Goal: Communication & Community: Answer question/provide support

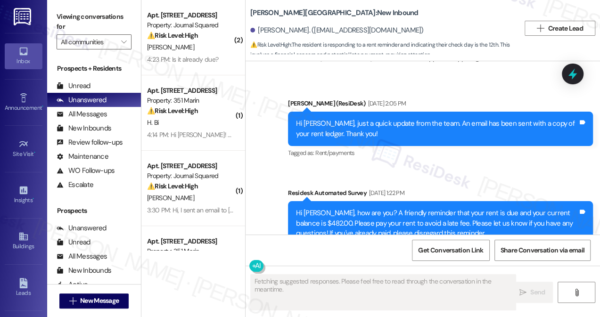
scroll to position [8961, 0]
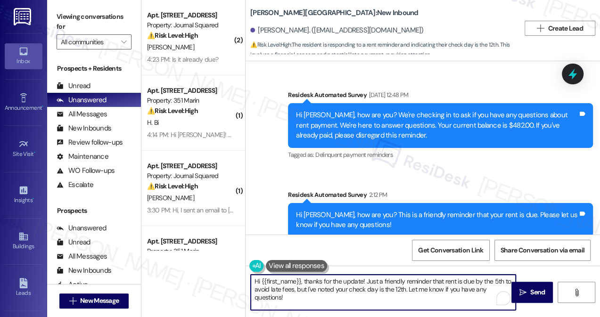
drag, startPoint x: 327, startPoint y: 285, endPoint x: 304, endPoint y: 279, distance: 23.6
click at [303, 279] on textarea "Hi {{first_name}}, thanks for the update! Just a friendly reminder that rent is…" at bounding box center [383, 292] width 265 height 35
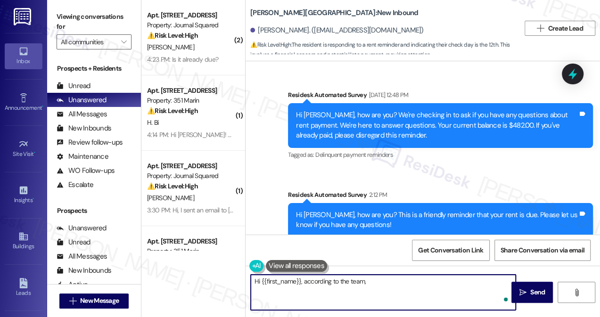
paste textarea "we will be expecting payment as soon as possible."
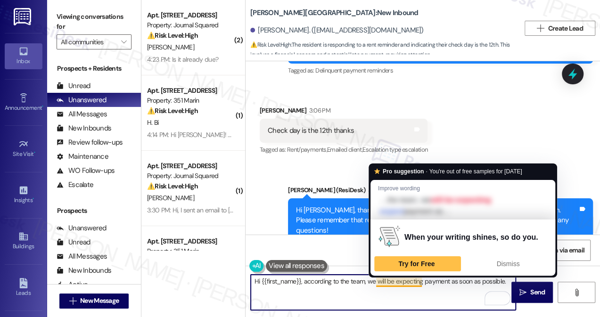
scroll to position [9135, 0]
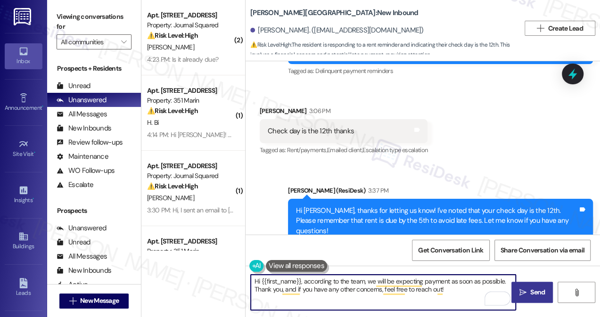
type textarea "Hi {{first_name}}, according to the team, we will be expecting payment as soon …"
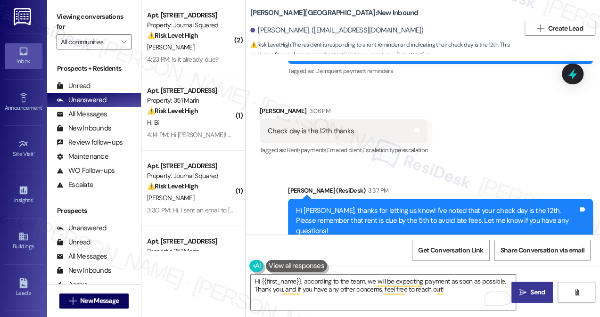
click at [527, 287] on span " Send" at bounding box center [532, 292] width 30 height 10
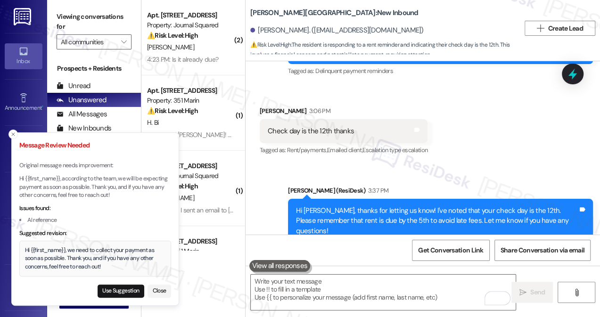
click at [61, 256] on div "Hi {{first_name}}, we need to collect your payment as soon as possible. Thank y…" at bounding box center [95, 258] width 141 height 25
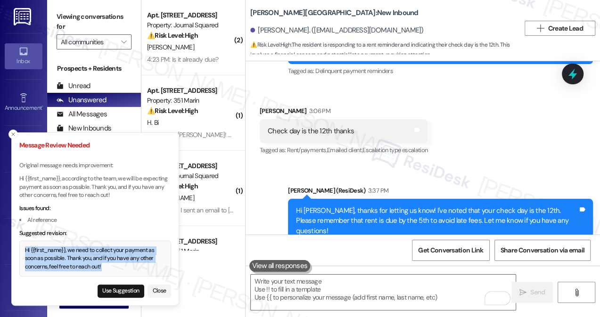
click at [61, 256] on div "Hi {{first_name}}, we need to collect your payment as soon as possible. Thank y…" at bounding box center [95, 258] width 141 height 25
click at [85, 264] on div "Hi {{first_name}}, we need to collect your payment as soon as possible. Thank y…" at bounding box center [95, 258] width 141 height 25
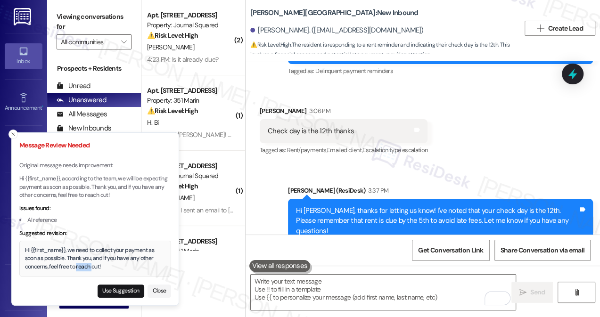
click at [86, 263] on div "Hi {{first_name}}, we need to collect your payment as soon as possible. Thank y…" at bounding box center [95, 258] width 141 height 25
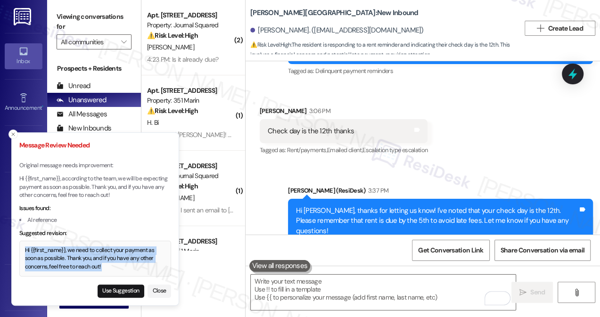
click at [86, 263] on div "Hi {{first_name}}, we need to collect your payment as soon as possible. Thank y…" at bounding box center [95, 258] width 141 height 25
click at [121, 287] on button "Use Suggestion" at bounding box center [121, 291] width 47 height 13
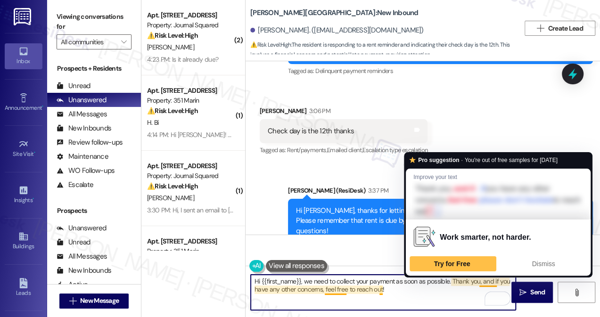
click at [341, 285] on textarea "Hi {{first_name}}, we need to collect your payment as soon as possible. Thank y…" at bounding box center [383, 292] width 265 height 35
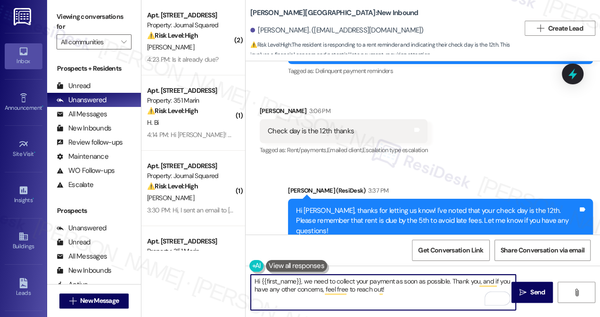
click at [340, 277] on textarea "Hi {{first_name}}, we need to collect your payment as soon as possible. Thank y…" at bounding box center [383, 292] width 265 height 35
drag, startPoint x: 309, startPoint y: 285, endPoint x: 307, endPoint y: 289, distance: 4.9
click at [307, 289] on textarea "Hi {{first_name}}, we need to collect your payment as soon as possible. Thank y…" at bounding box center [383, 292] width 265 height 35
click at [311, 283] on textarea "Hi {{first_name}}, we need to collect your payment as soon as possible. Thank y…" at bounding box center [383, 292] width 265 height 35
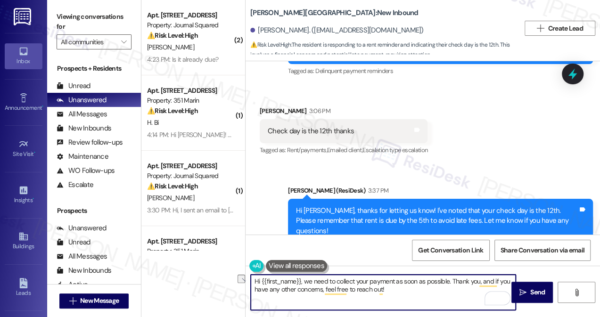
drag, startPoint x: 313, startPoint y: 282, endPoint x: 355, endPoint y: 282, distance: 41.9
click at [355, 282] on textarea "Hi {{first_name}}, we need to collect your payment as soon as possible. Thank y…" at bounding box center [383, 292] width 265 height 35
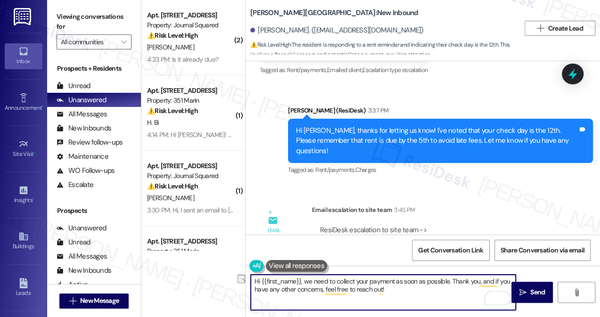
scroll to position [9263, 0]
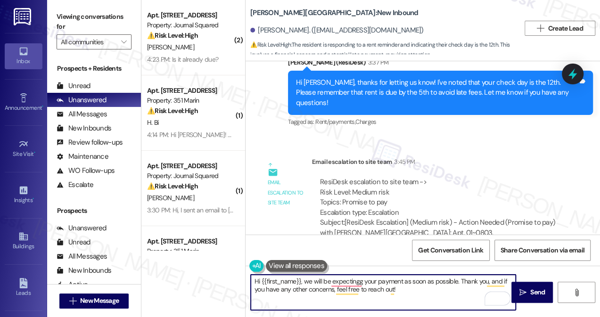
click at [304, 277] on textarea "Hi {{first_name}}, we will be expectingg your payment as soon as possible. Than…" at bounding box center [383, 292] width 265 height 35
click at [424, 275] on textarea "Hi {{first_name}}, just wanted to share with you that our team we will be expec…" at bounding box center [383, 292] width 265 height 35
click at [425, 275] on textarea "Hi {{first_name}}, just wanted to share with you that our team we will be expec…" at bounding box center [383, 292] width 265 height 35
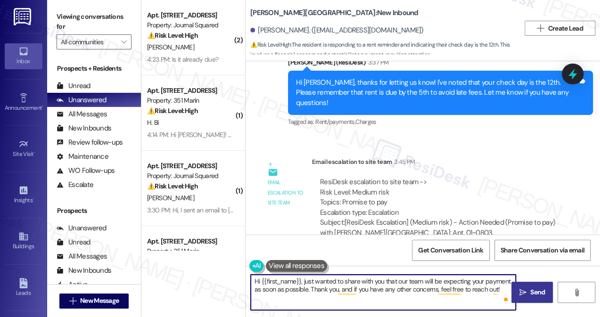
type textarea "Hi {{first_name}}, just wanted to share with you that our team will be expectin…"
click at [524, 286] on button " Send" at bounding box center [531, 292] width 41 height 21
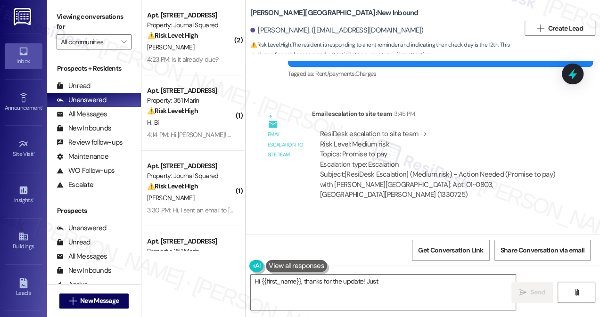
scroll to position [9353, 0]
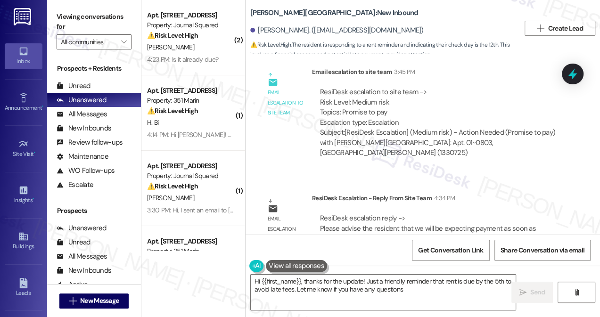
type textarea "Hi {{first_name}}, thanks for the update! Just a friendly reminder that rent is…"
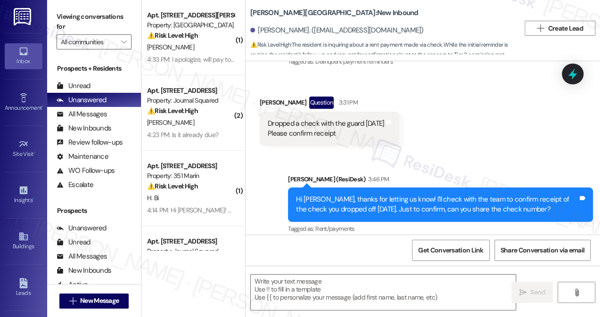
scroll to position [1040, 0]
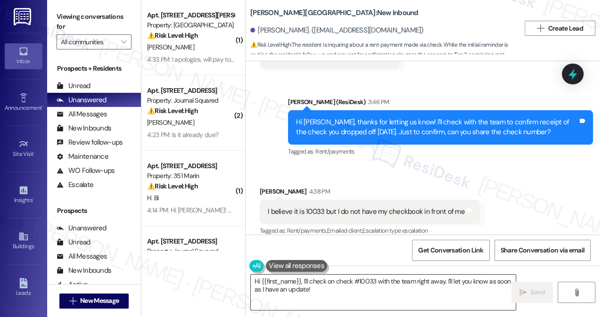
click at [321, 288] on textarea "Hi {{first_name}}, I'll check on check #10033 with the team right away. I'll le…" at bounding box center [383, 292] width 265 height 35
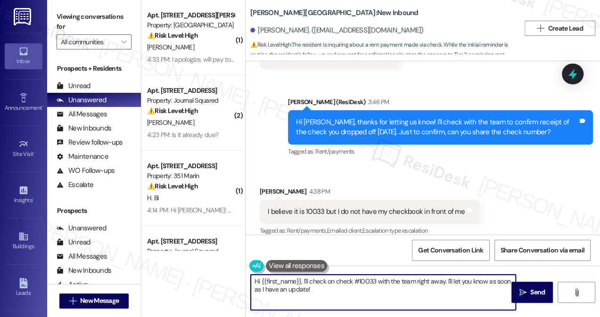
click at [321, 288] on textarea "Hi {{first_name}}, I'll check on check #10033 with the team right away. I'll le…" at bounding box center [383, 292] width 265 height 35
click at [325, 289] on textarea "Hi {{first_name}}, I'll check on check #10033 with the team right away. I'll le…" at bounding box center [383, 292] width 265 height 35
drag, startPoint x: 339, startPoint y: 293, endPoint x: 303, endPoint y: 278, distance: 39.5
click at [303, 278] on textarea "Hi {{first_name}}, I'll check on check #10033 with the team right away. I'll le…" at bounding box center [383, 292] width 265 height 35
paste textarea "we did receive your payment."
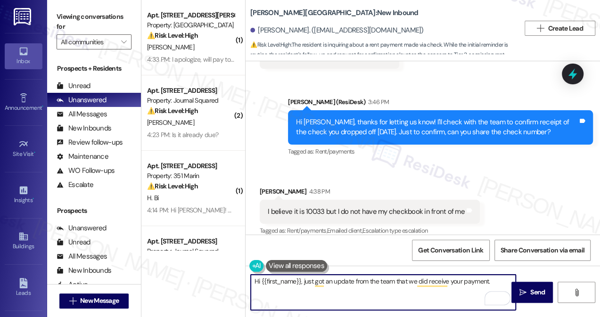
click at [499, 280] on textarea "Hi {{first_name}}, just got an update from the team that we did receive your pa…" at bounding box center [383, 292] width 265 height 35
click at [353, 289] on textarea "Hi {{first_name}}, just got an update from the team that we did receive your pa…" at bounding box center [383, 292] width 265 height 35
type textarea "Hi {{first_name}}, just got an update from the team that we did receive your pa…"
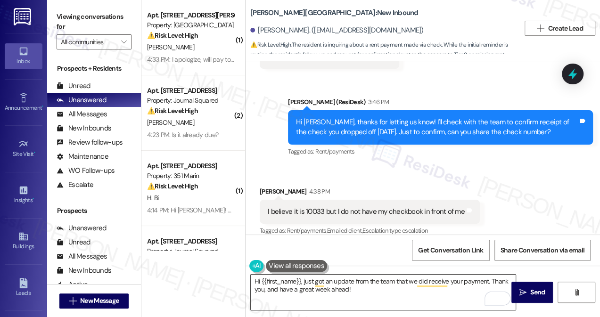
click at [477, 285] on textarea "Hi {{first_name}}, just got an update from the team that we did receive your pa…" at bounding box center [383, 292] width 265 height 35
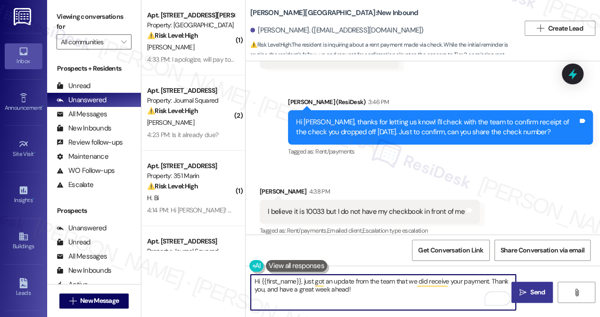
click at [520, 285] on button " Send" at bounding box center [531, 292] width 41 height 21
